Goal: Register for event/course

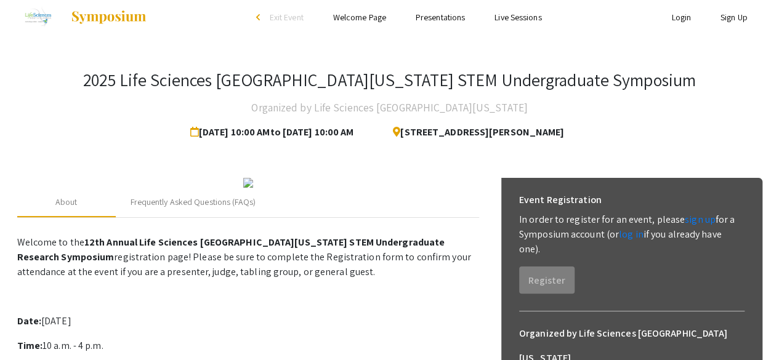
scroll to position [6, 0]
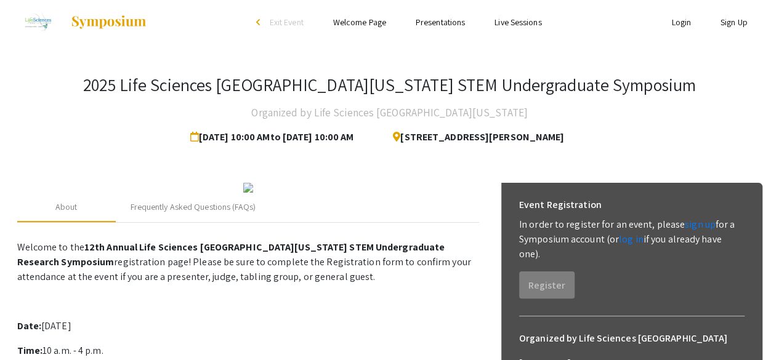
click at [736, 25] on link "Sign Up" at bounding box center [734, 22] width 27 height 11
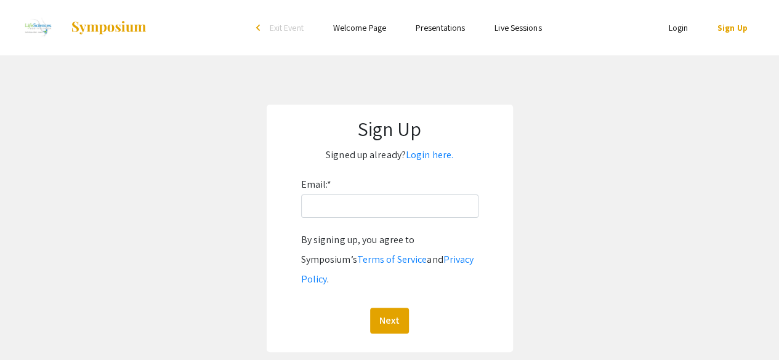
drag, startPoint x: 736, startPoint y: 25, endPoint x: 345, endPoint y: 79, distance: 394.3
click at [345, 79] on div "Skip navigation arrow_back_ios Exit Event Welcome Page Presentations Live Sessi…" at bounding box center [389, 201] width 779 height 402
click at [329, 206] on input "Email: *" at bounding box center [389, 206] width 177 height 23
type input "a"
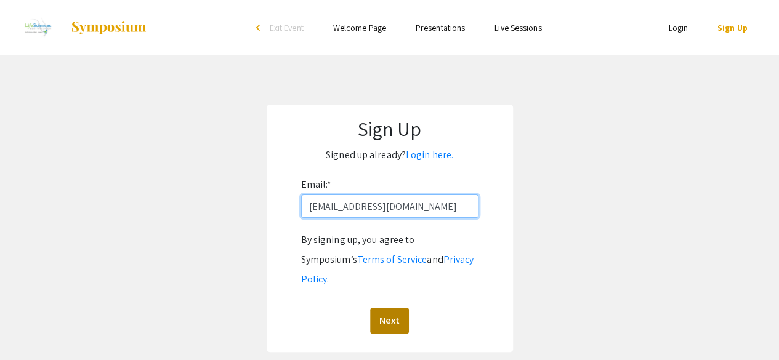
type input "[EMAIL_ADDRESS][DOMAIN_NAME]"
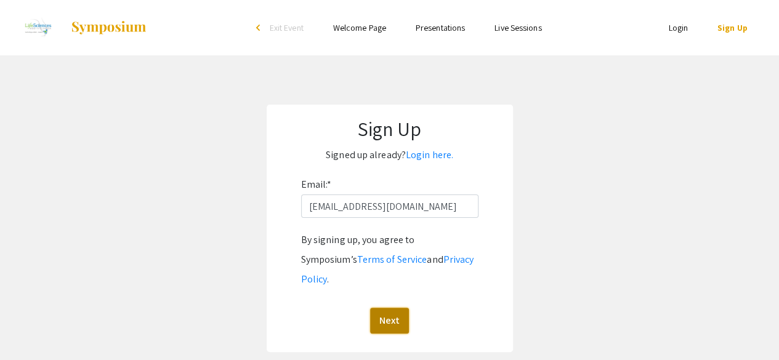
click at [391, 308] on button "Next" at bounding box center [389, 321] width 39 height 26
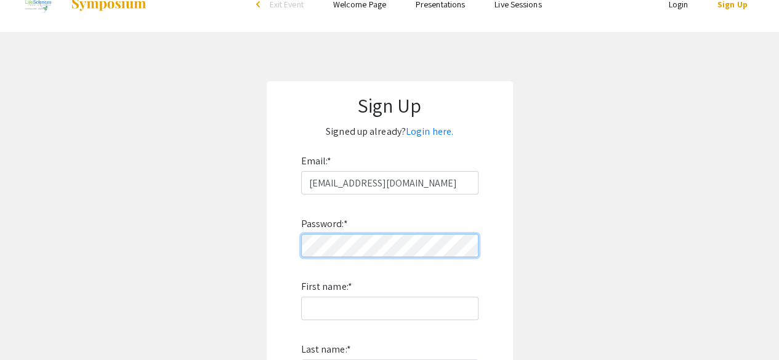
scroll to position [50, 0]
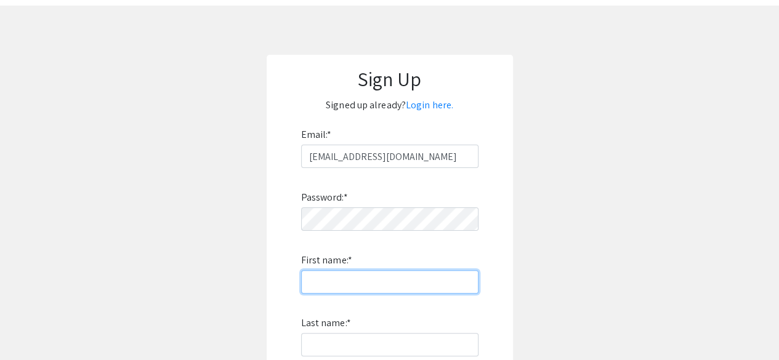
click at [327, 281] on input "First name: *" at bounding box center [389, 281] width 177 height 23
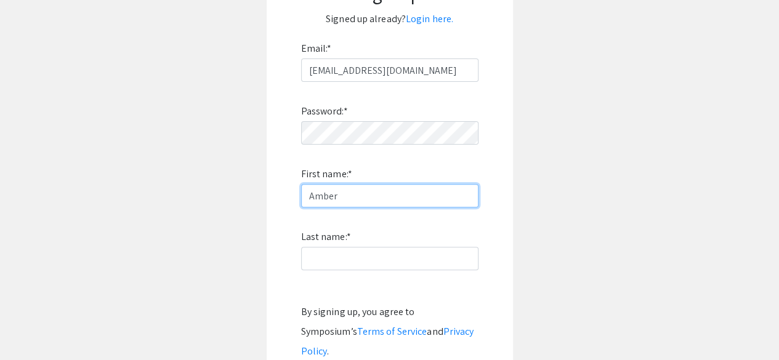
scroll to position [139, 0]
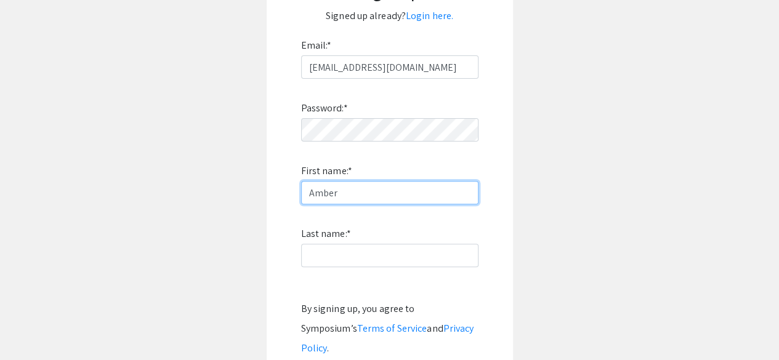
type input "Amber"
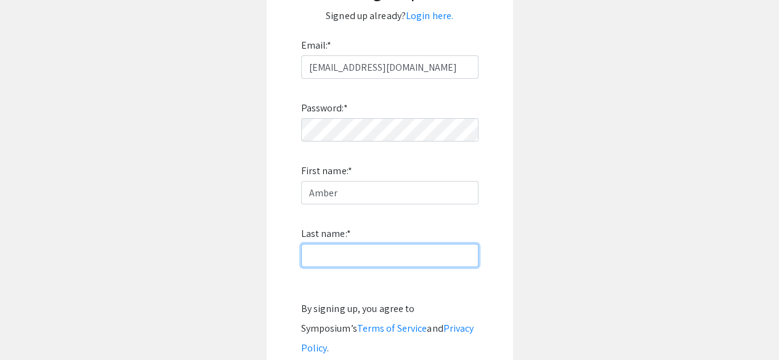
click at [329, 257] on input "Last name: *" at bounding box center [389, 255] width 177 height 23
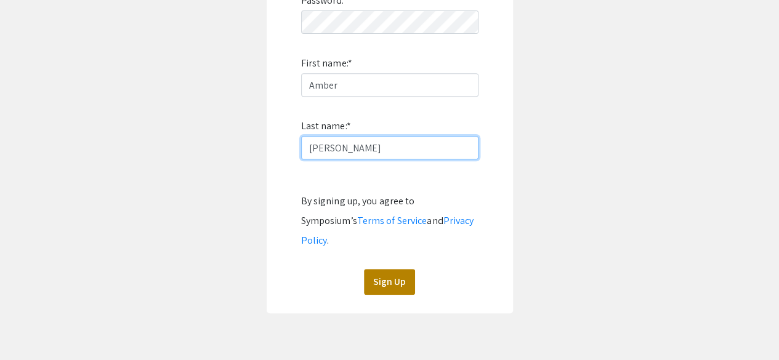
scroll to position [248, 0]
type input "[PERSON_NAME]"
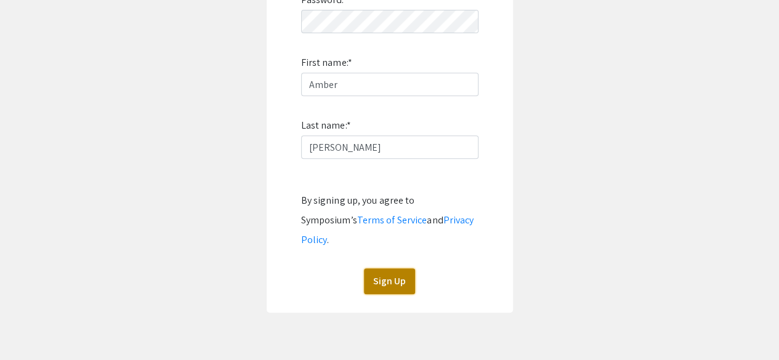
click at [391, 269] on button "Sign Up" at bounding box center [389, 282] width 51 height 26
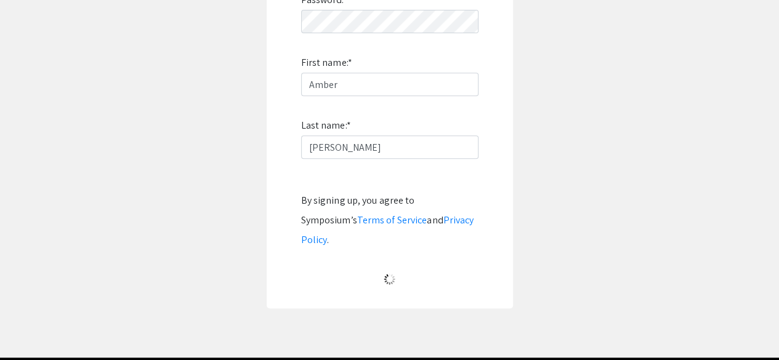
scroll to position [101, 0]
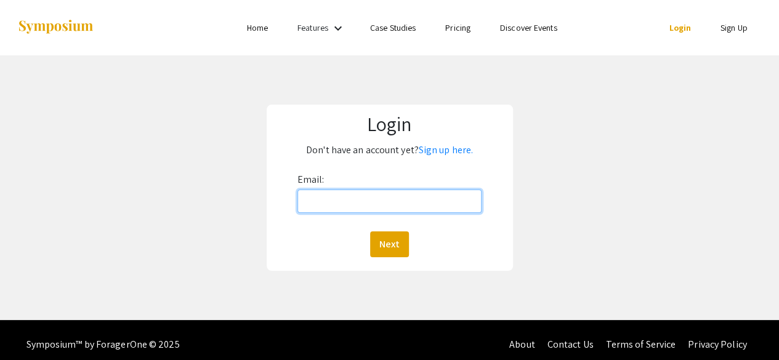
click at [320, 204] on input "Email:" at bounding box center [390, 201] width 185 height 23
type input "[EMAIL_ADDRESS][DOMAIN_NAME]"
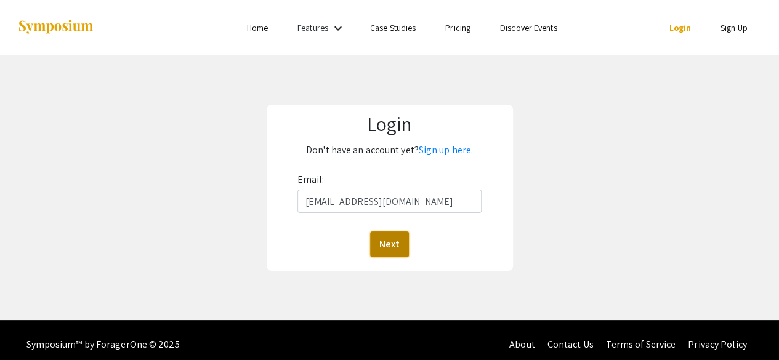
click at [403, 251] on button "Next" at bounding box center [389, 245] width 39 height 26
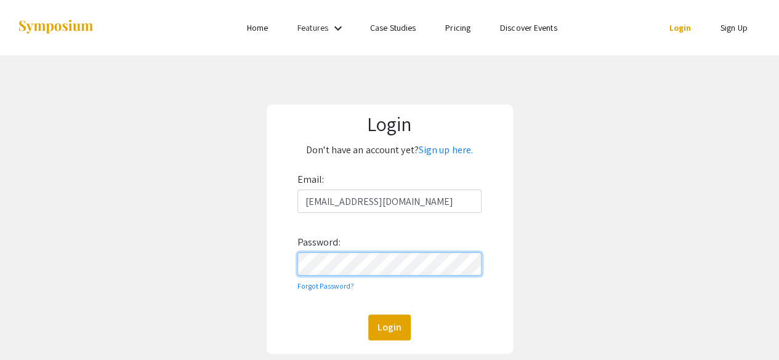
scroll to position [83, 0]
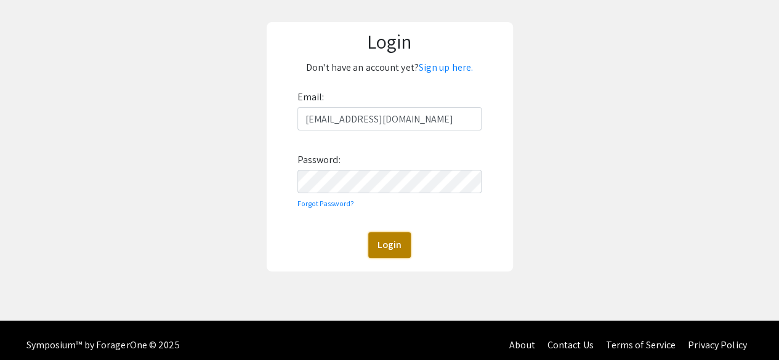
click at [381, 242] on button "Login" at bounding box center [389, 245] width 43 height 26
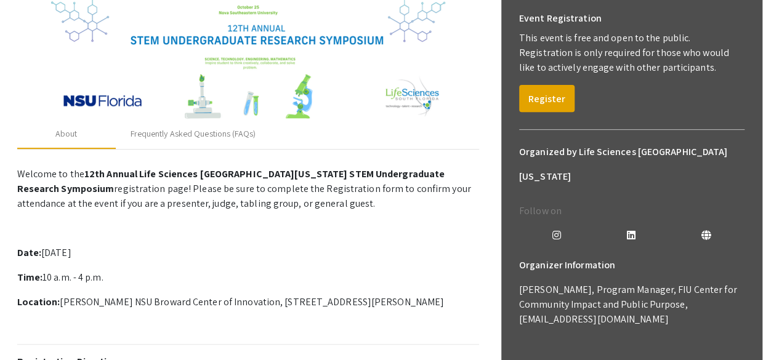
scroll to position [188, 0]
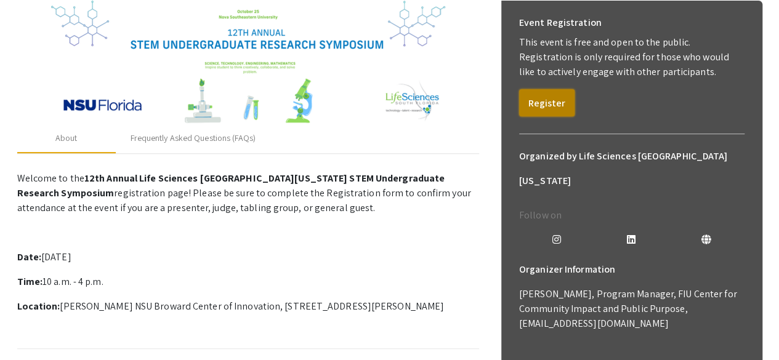
click at [551, 100] on button "Register" at bounding box center [546, 102] width 55 height 27
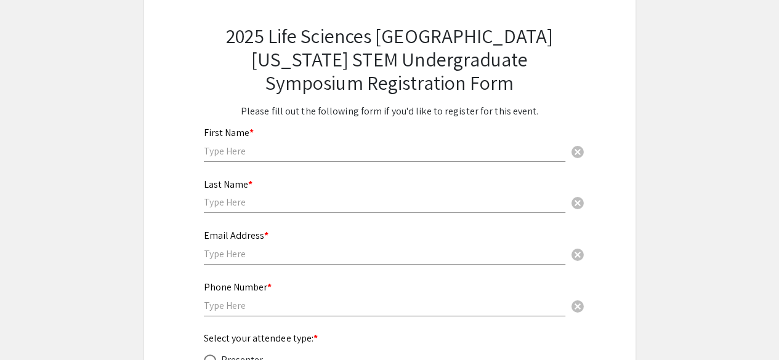
scroll to position [73, 0]
click at [264, 155] on input "text" at bounding box center [385, 150] width 362 height 13
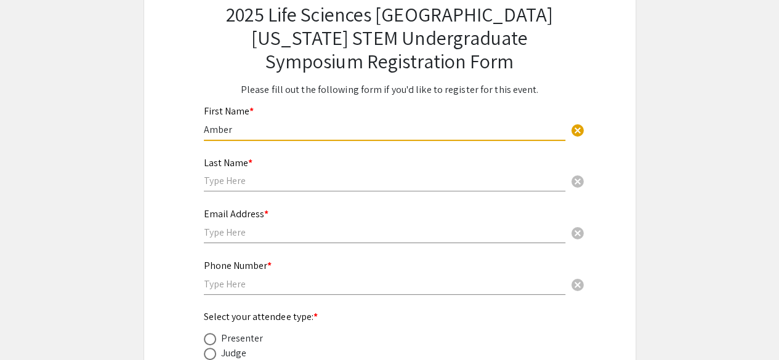
type input "Amber"
click at [253, 182] on input "text" at bounding box center [385, 180] width 362 height 13
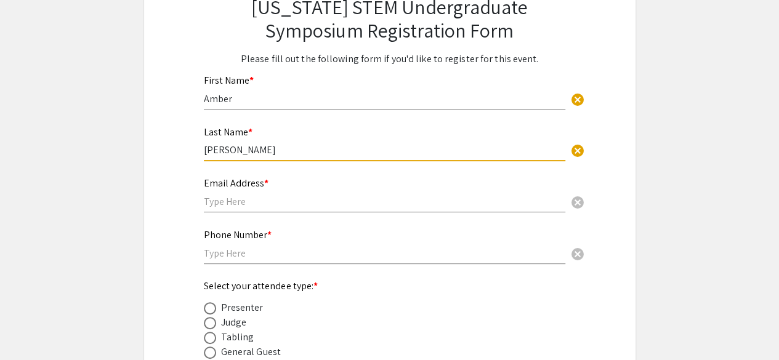
scroll to position [126, 0]
type input "[PERSON_NAME]"
click at [238, 205] on input "text" at bounding box center [385, 201] width 362 height 13
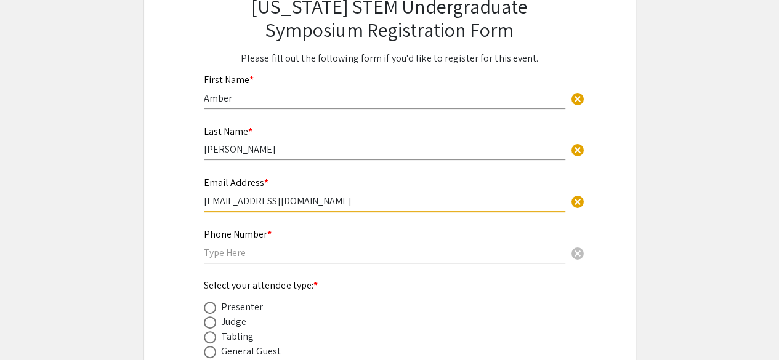
scroll to position [146, 0]
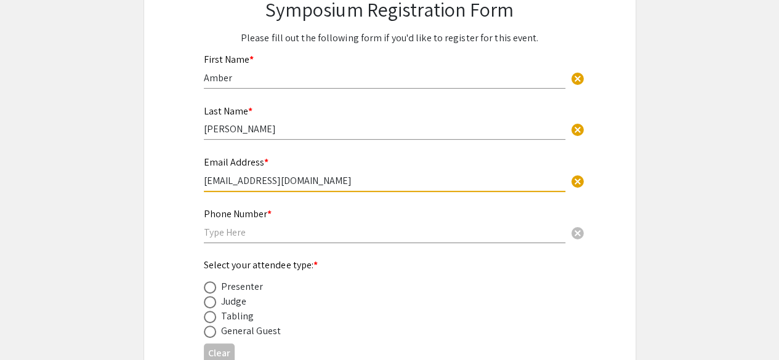
type input "[EMAIL_ADDRESS][DOMAIN_NAME]"
click at [234, 229] on input "text" at bounding box center [385, 232] width 362 height 13
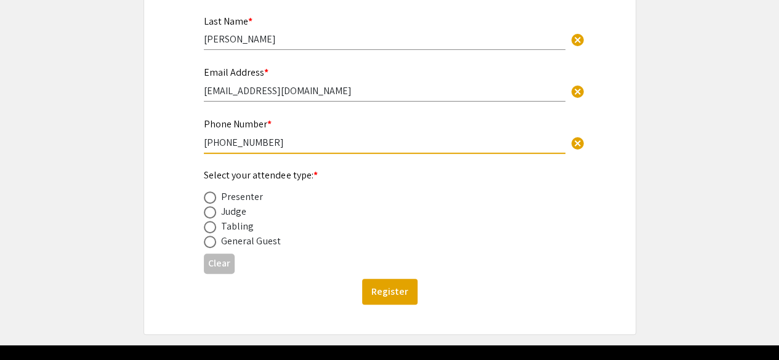
scroll to position [237, 0]
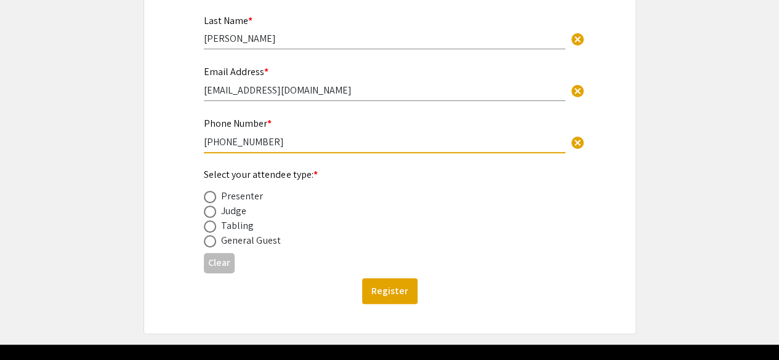
type input "(386) 795-2282"
click at [206, 208] on span at bounding box center [210, 212] width 12 height 12
click at [206, 208] on input "radio" at bounding box center [210, 212] width 12 height 12
radio input "true"
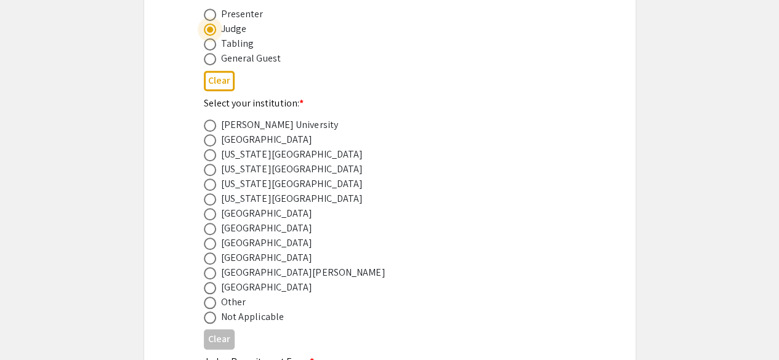
scroll to position [440, 0]
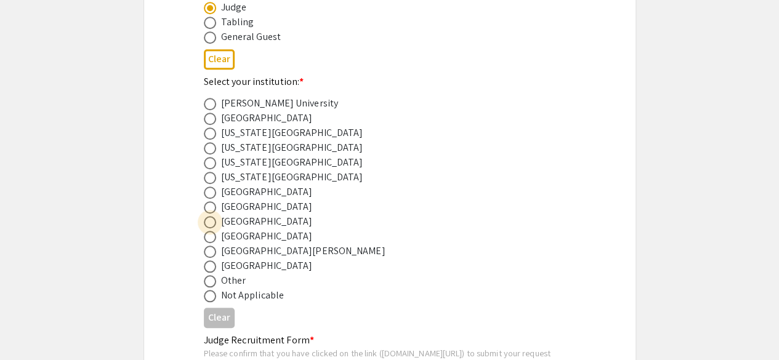
click at [209, 222] on span at bounding box center [209, 222] width 0 height 0
click at [209, 224] on input "radio" at bounding box center [210, 222] width 12 height 12
radio input "true"
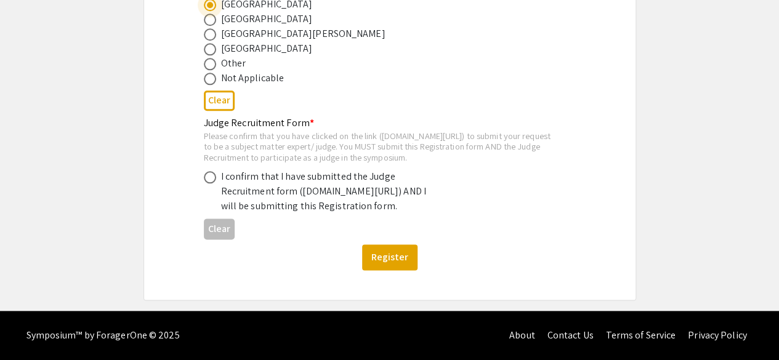
scroll to position [681, 0]
click at [207, 171] on span at bounding box center [210, 177] width 12 height 12
click at [207, 171] on input "radio" at bounding box center [210, 177] width 12 height 12
radio input "true"
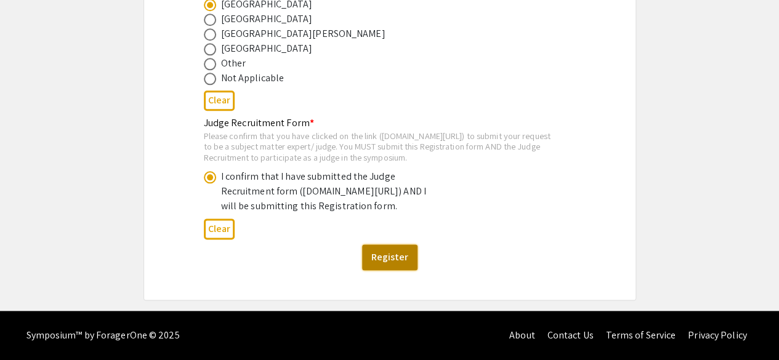
click at [397, 261] on button "Register" at bounding box center [389, 258] width 55 height 26
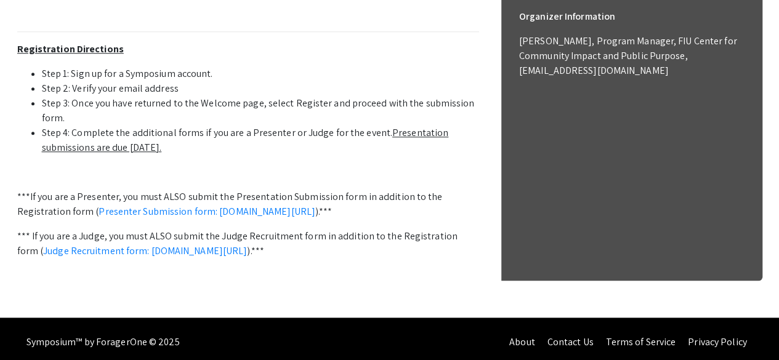
scroll to position [525, 0]
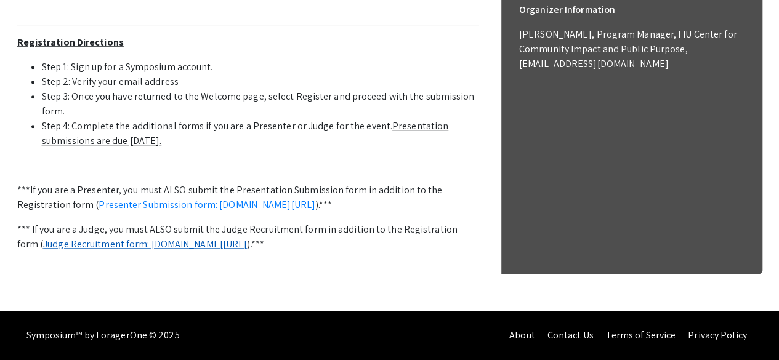
click at [125, 238] on link "Judge Recruitment form: symposium.foragerone.com/lssfsymposium2025/recruitment/…" at bounding box center [145, 244] width 204 height 13
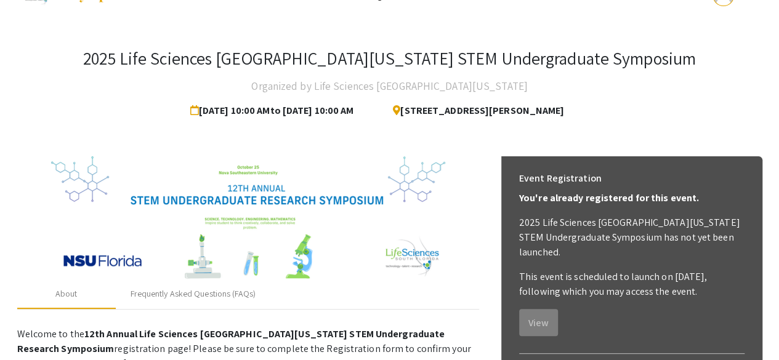
scroll to position [0, 0]
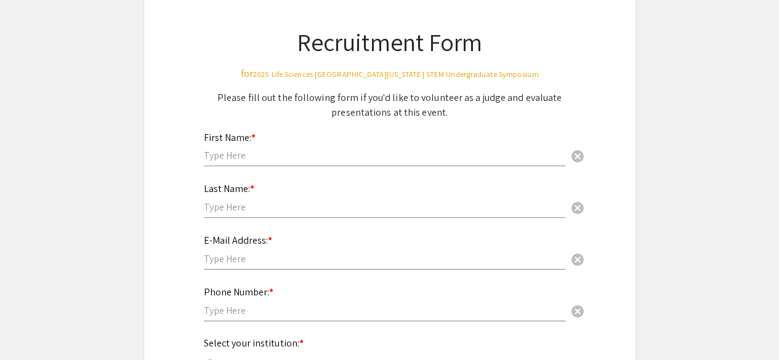
scroll to position [70, 0]
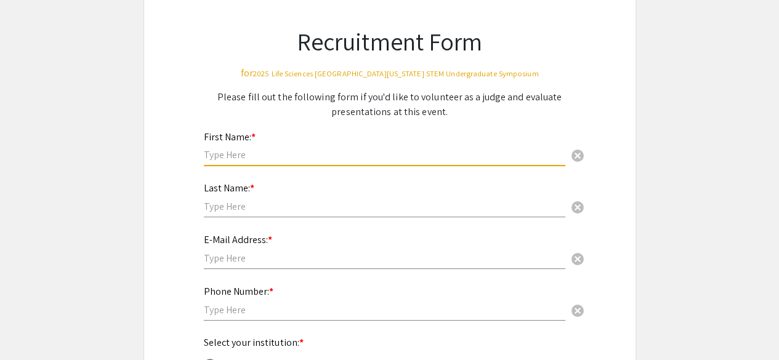
click at [239, 160] on input "text" at bounding box center [385, 154] width 362 height 13
type input "Amber"
click at [258, 204] on input "text" at bounding box center [385, 206] width 362 height 13
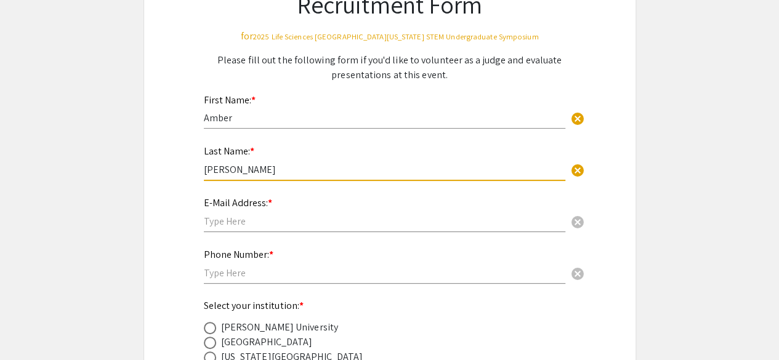
scroll to position [111, 0]
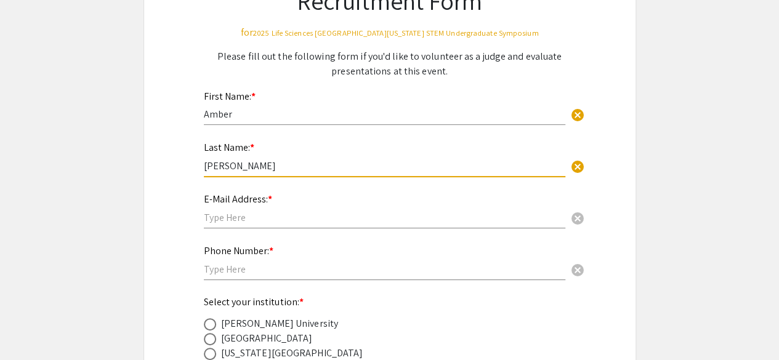
type input "[PERSON_NAME]"
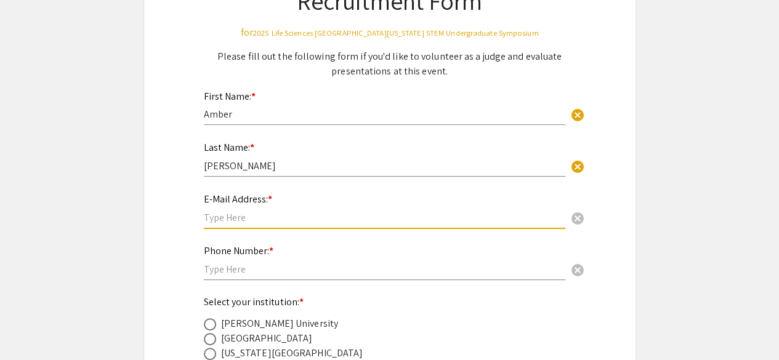
click at [244, 223] on input "text" at bounding box center [385, 217] width 362 height 13
type input "[EMAIL_ADDRESS][DOMAIN_NAME]"
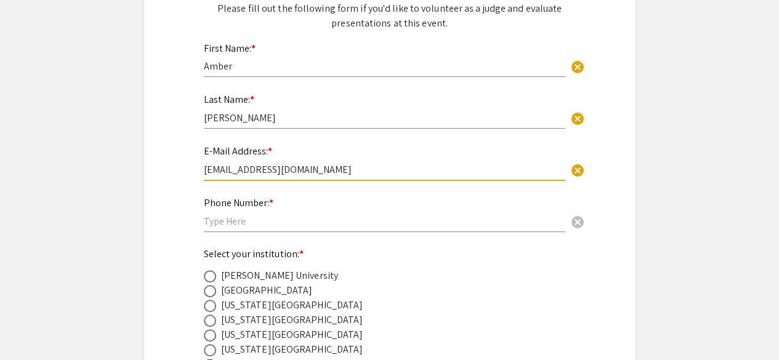
scroll to position [169, 0]
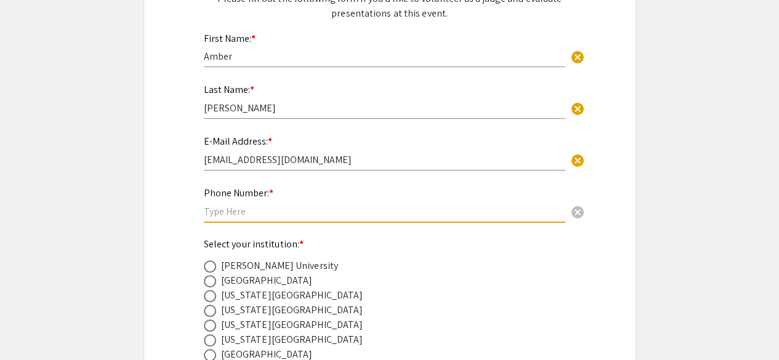
click at [241, 211] on input "text" at bounding box center [385, 211] width 362 height 13
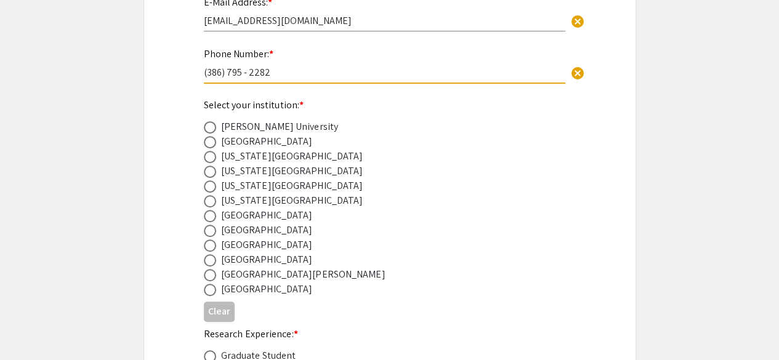
scroll to position [310, 0]
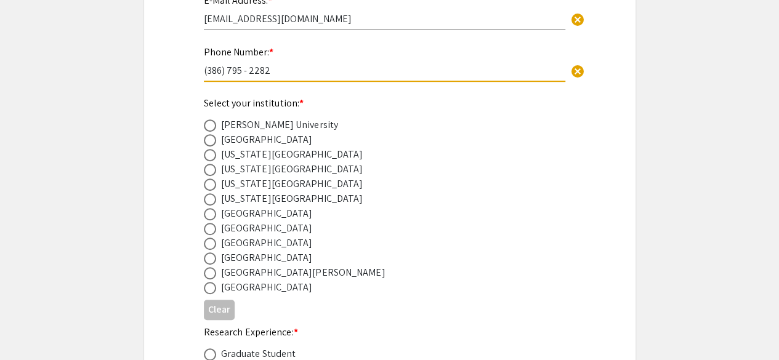
type input "(386) 795 - 2282"
click at [211, 245] on span at bounding box center [210, 244] width 12 height 12
click at [211, 245] on input "radio" at bounding box center [210, 244] width 12 height 12
radio input "true"
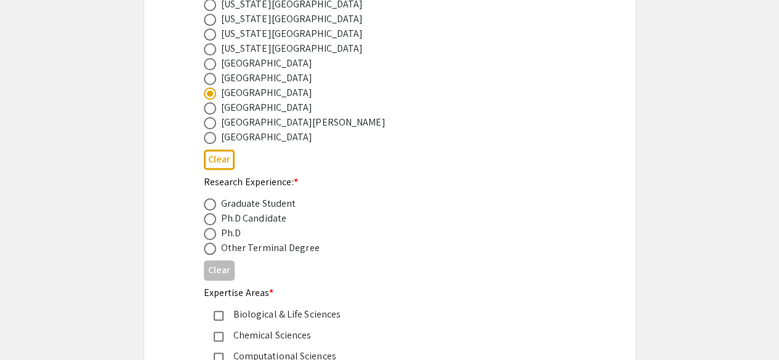
scroll to position [461, 0]
click at [208, 198] on mat-radio-button at bounding box center [212, 203] width 17 height 15
click at [208, 200] on span at bounding box center [210, 204] width 12 height 12
click at [208, 200] on input "radio" at bounding box center [210, 204] width 12 height 12
radio input "true"
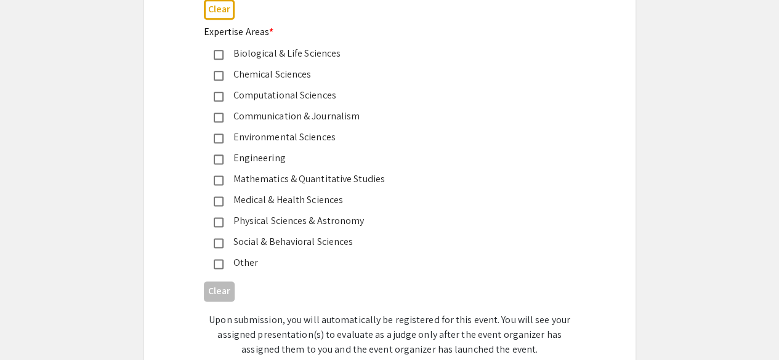
scroll to position [728, 0]
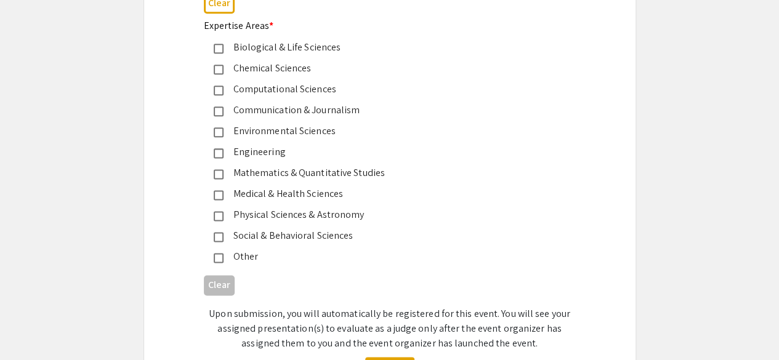
click at [240, 257] on div "Other" at bounding box center [385, 257] width 323 height 15
click at [224, 235] on div "Social & Behavioral Sciences" at bounding box center [385, 236] width 323 height 15
click at [239, 257] on div "Other" at bounding box center [385, 257] width 323 height 15
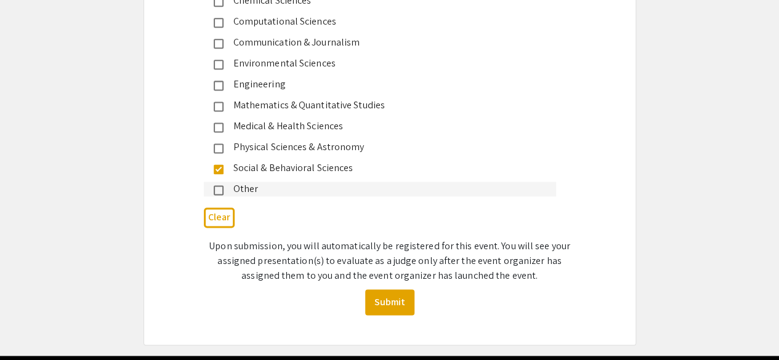
scroll to position [840, 0]
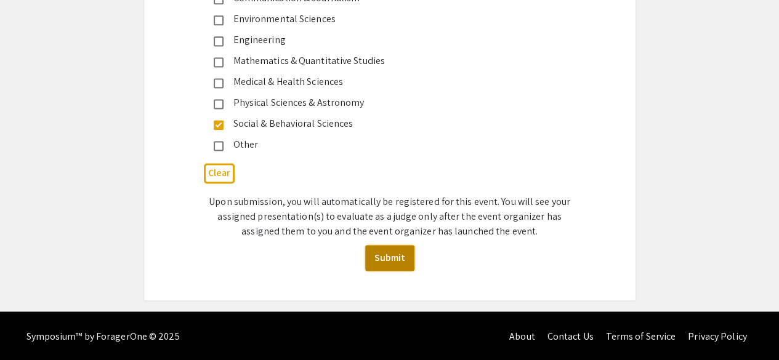
click at [399, 254] on button "Submit" at bounding box center [389, 258] width 49 height 26
